Goal: Information Seeking & Learning: Learn about a topic

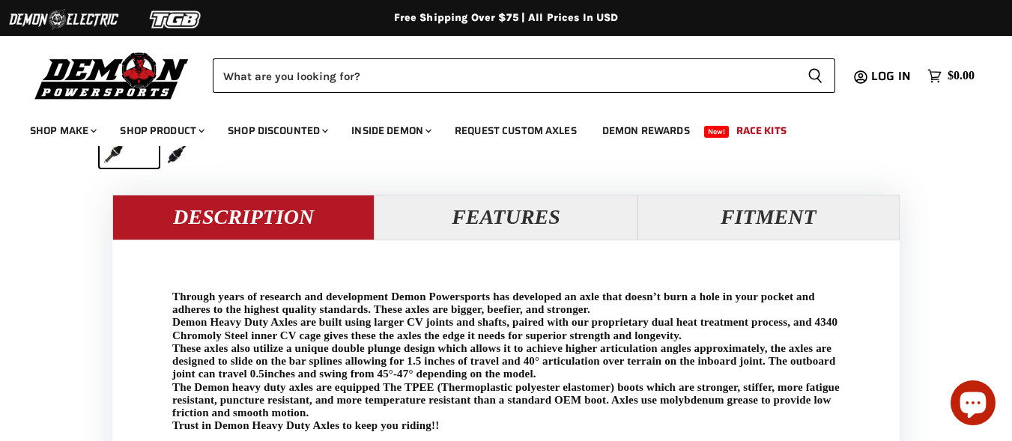
scroll to position [674, 0]
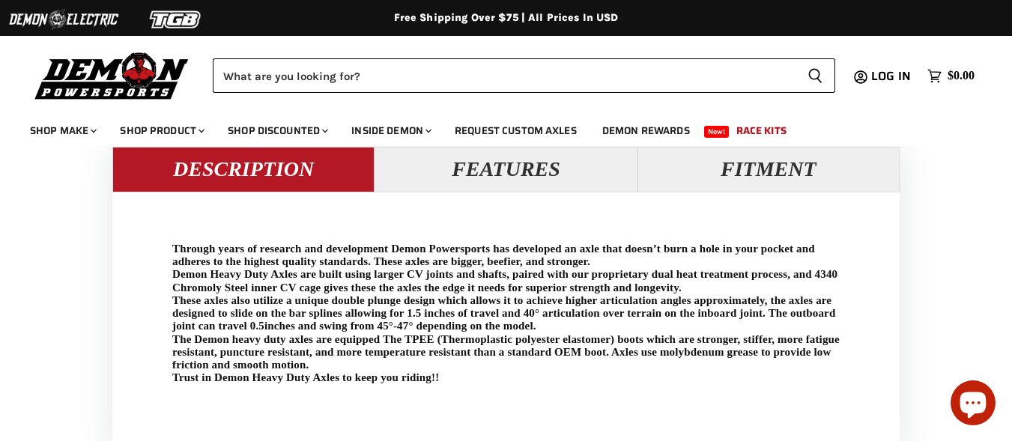
click at [237, 248] on p "Through years of research and development Demon Powersports has developed an ax…" at bounding box center [506, 314] width 668 height 142
click at [549, 252] on p "Through years of research and development Demon Powersports has developed an ax…" at bounding box center [506, 314] width 668 height 142
click at [699, 244] on p "Through years of research and development Demon Powersports has developed an ax…" at bounding box center [506, 314] width 668 height 142
click at [754, 245] on p "Through years of research and development Demon Powersports has developed an ax…" at bounding box center [506, 314] width 668 height 142
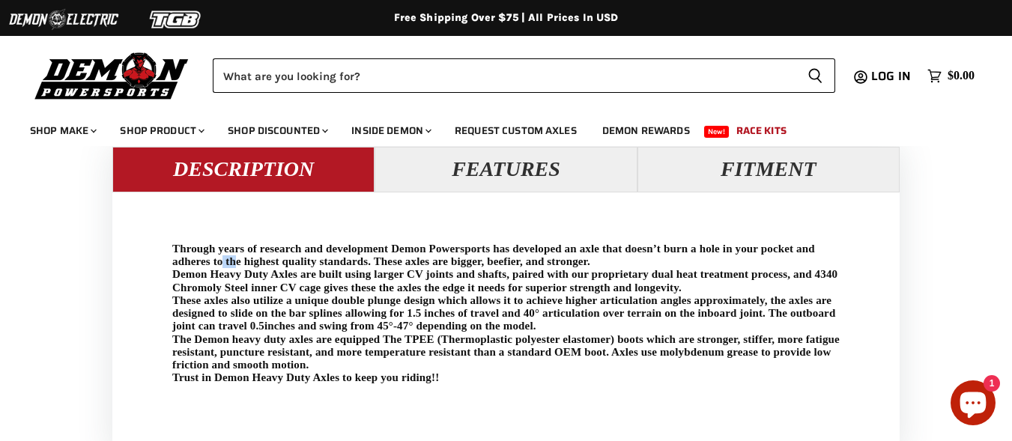
drag, startPoint x: 232, startPoint y: 265, endPoint x: 311, endPoint y: 265, distance: 78.7
click at [277, 265] on p "Through years of research and development Demon Powersports has developed an ax…" at bounding box center [506, 314] width 668 height 142
click at [368, 266] on p "Through years of research and development Demon Powersports has developed an ax…" at bounding box center [506, 314] width 668 height 142
click at [490, 268] on p "Through years of research and development Demon Powersports has developed an ax…" at bounding box center [506, 314] width 668 height 142
drag, startPoint x: 530, startPoint y: 268, endPoint x: 574, endPoint y: 268, distance: 44.2
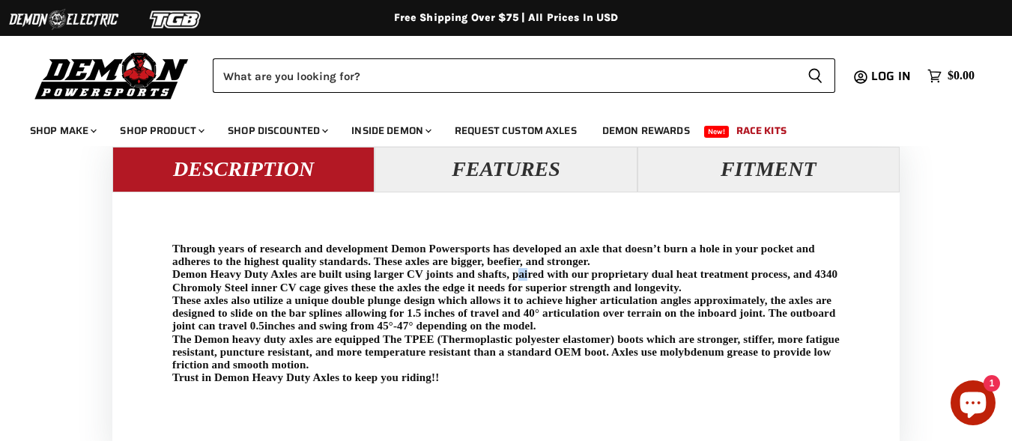
click at [572, 268] on p "Through years of research and development Demon Powersports has developed an ax…" at bounding box center [506, 314] width 668 height 142
drag, startPoint x: 226, startPoint y: 275, endPoint x: 338, endPoint y: 279, distance: 112.5
click at [286, 279] on p "Through years of research and development Demon Powersports has developed an ax…" at bounding box center [506, 314] width 668 height 142
drag, startPoint x: 400, startPoint y: 279, endPoint x: 503, endPoint y: 277, distance: 102.7
click at [429, 279] on p "Through years of research and development Demon Powersports has developed an ax…" at bounding box center [506, 314] width 668 height 142
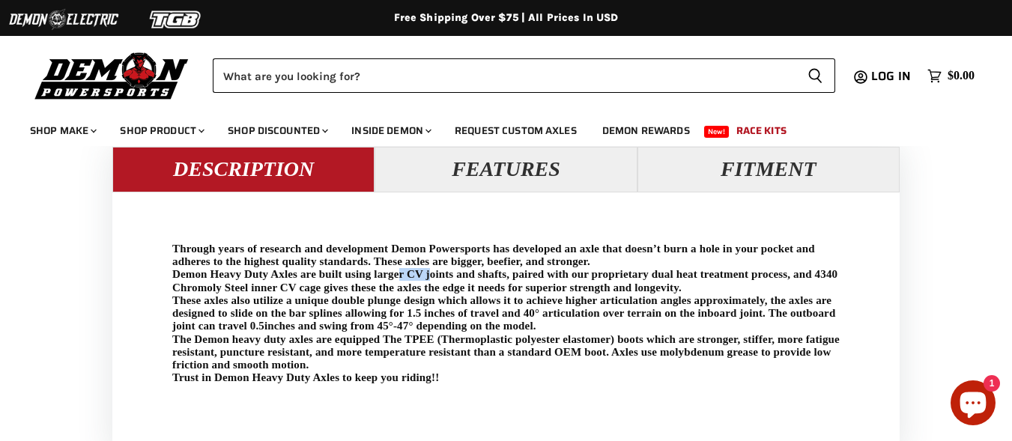
click at [545, 275] on p "Through years of research and development Demon Powersports has developed an ax…" at bounding box center [506, 314] width 668 height 142
drag, startPoint x: 364, startPoint y: 289, endPoint x: 474, endPoint y: 296, distance: 109.7
click at [412, 289] on p "Through years of research and development Demon Powersports has developed an ax…" at bounding box center [506, 314] width 668 height 142
drag, startPoint x: 398, startPoint y: 322, endPoint x: 441, endPoint y: 339, distance: 46.1
click at [448, 323] on p "Through years of research and development Demon Powersports has developed an ax…" at bounding box center [506, 314] width 668 height 142
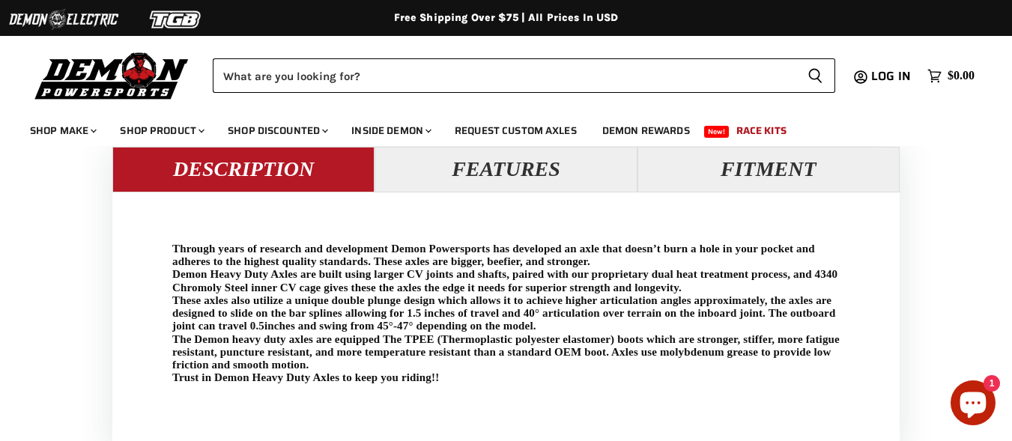
drag, startPoint x: 441, startPoint y: 339, endPoint x: 483, endPoint y: 355, distance: 45.5
click at [489, 340] on p "Through years of research and development Demon Powersports has developed an ax…" at bounding box center [506, 314] width 668 height 142
click at [552, 354] on p "Through years of research and development Demon Powersports has developed an ax…" at bounding box center [506, 314] width 668 height 142
drag, startPoint x: 663, startPoint y: 352, endPoint x: 767, endPoint y: 351, distance: 103.4
click at [701, 351] on p "Through years of research and development Demon Powersports has developed an ax…" at bounding box center [506, 314] width 668 height 142
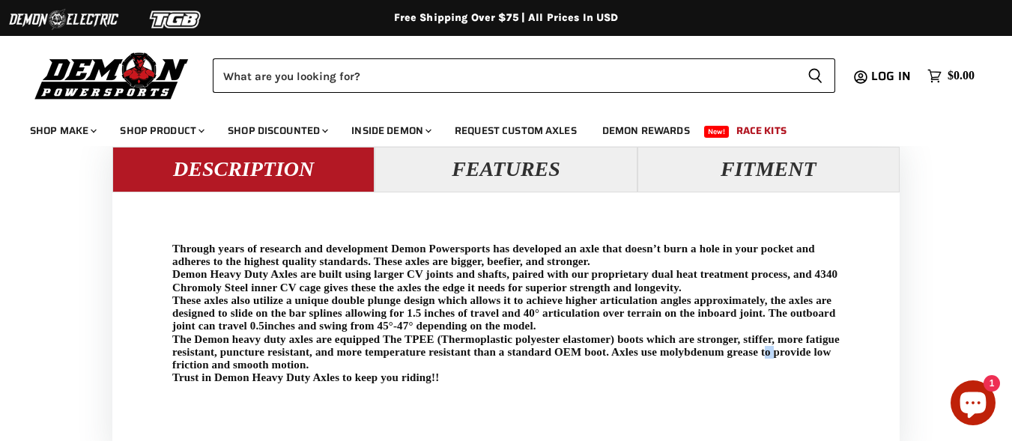
drag, startPoint x: 767, startPoint y: 351, endPoint x: 787, endPoint y: 343, distance: 21.6
click at [782, 348] on p "Through years of research and development Demon Powersports has developed an ax…" at bounding box center [506, 314] width 668 height 142
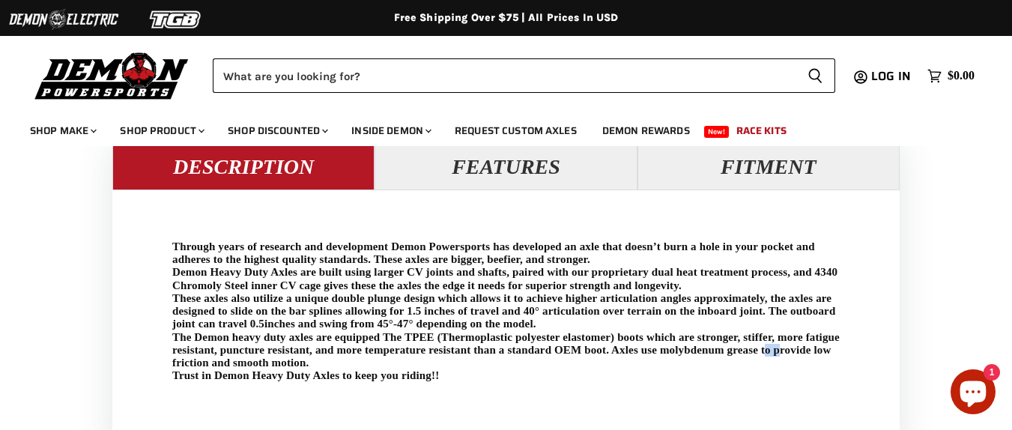
scroll to position [600, 0]
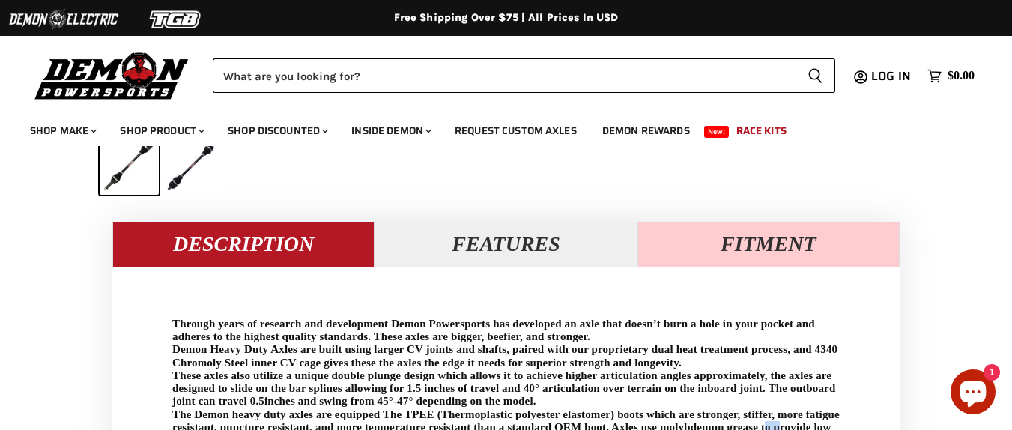
click at [735, 241] on button "Fitment" at bounding box center [769, 244] width 262 height 45
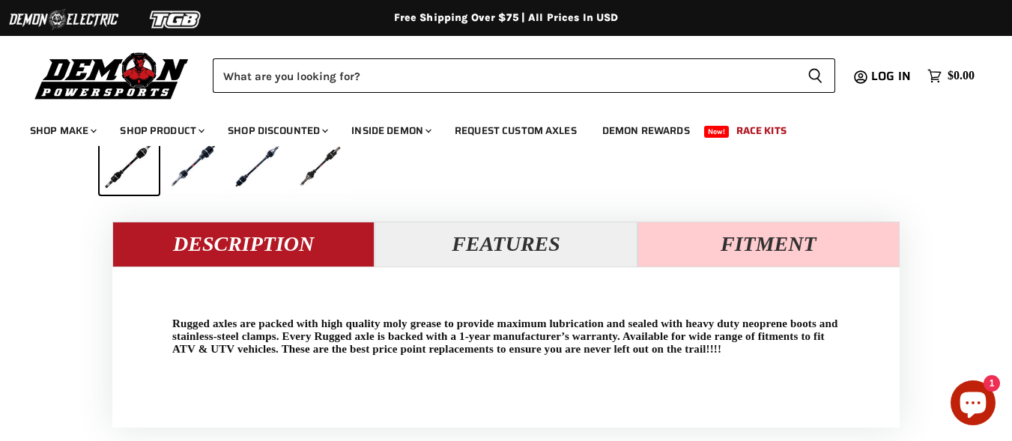
scroll to position [600, 0]
click at [725, 248] on button "Fitment" at bounding box center [769, 244] width 262 height 45
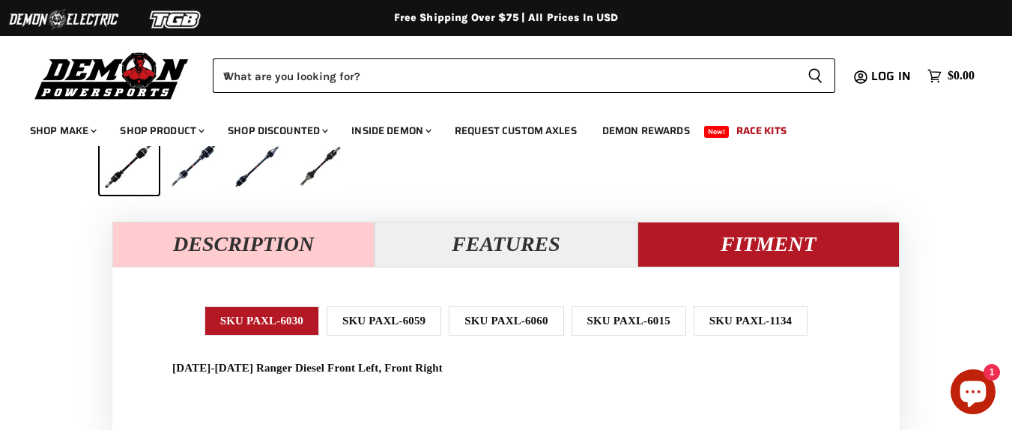
click at [217, 252] on button "Description" at bounding box center [243, 244] width 262 height 45
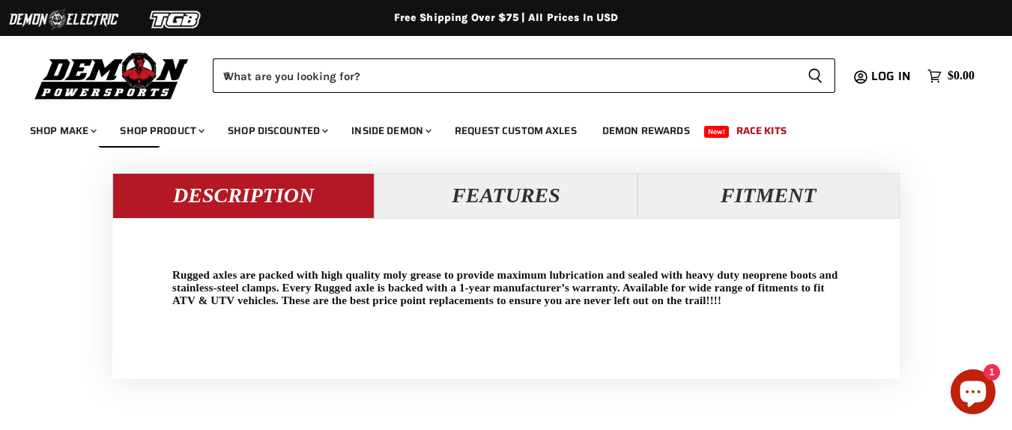
scroll to position [674, 0]
